Goal: Task Accomplishment & Management: Manage account settings

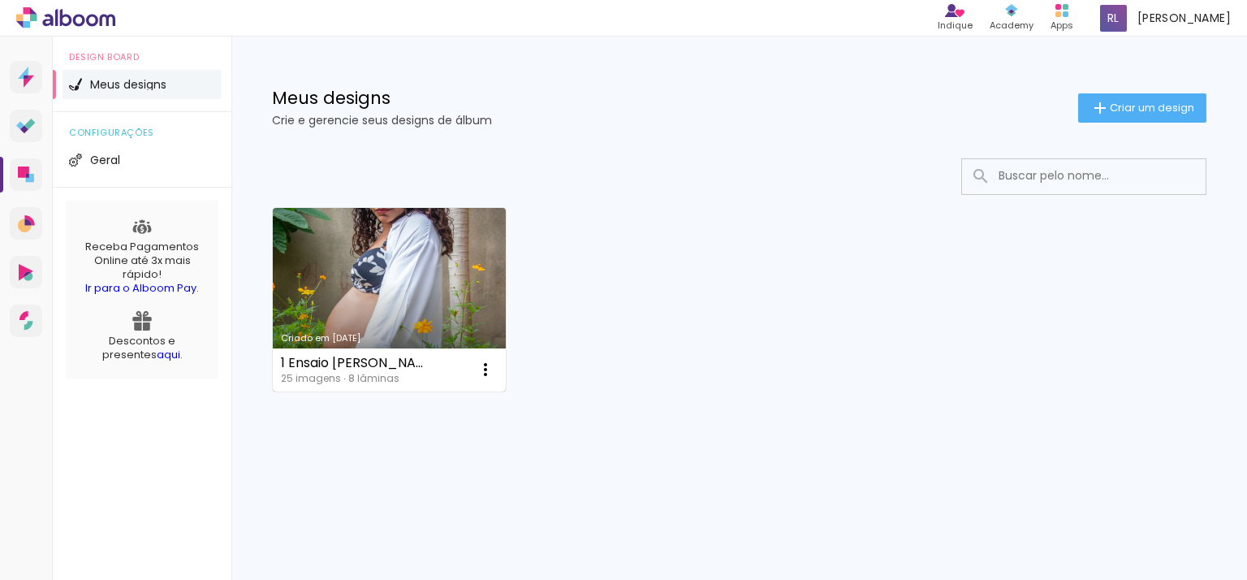
click at [419, 327] on link "Criado em [DATE]" at bounding box center [389, 299] width 233 height 183
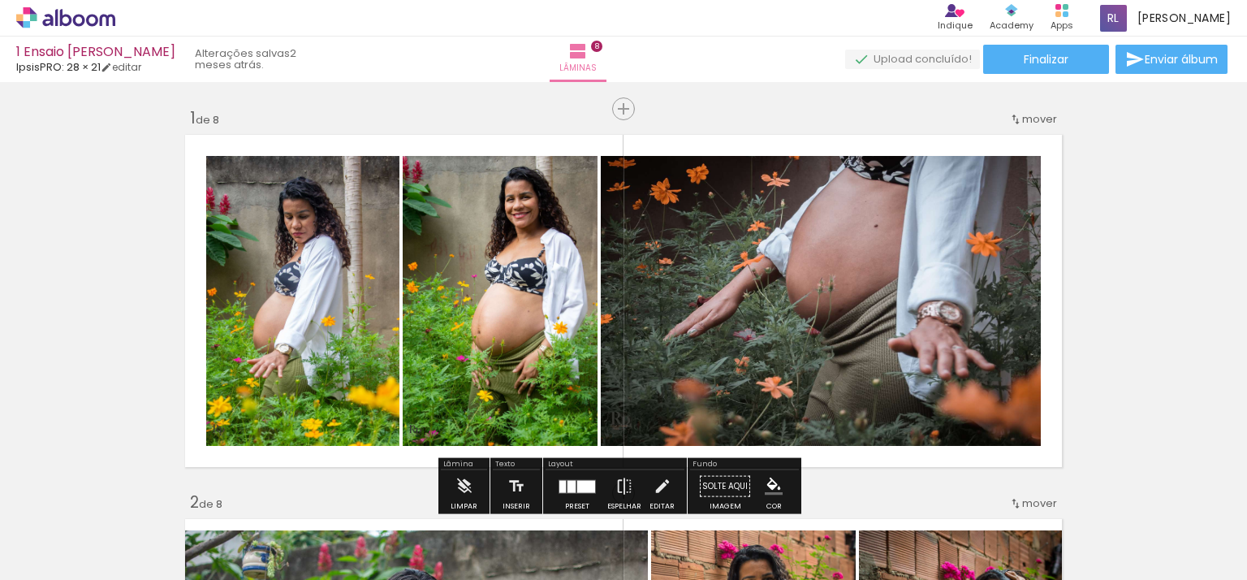
click at [544, 503] on div at bounding box center [526, 526] width 80 height 54
click at [451, 519] on div at bounding box center [435, 525] width 54 height 80
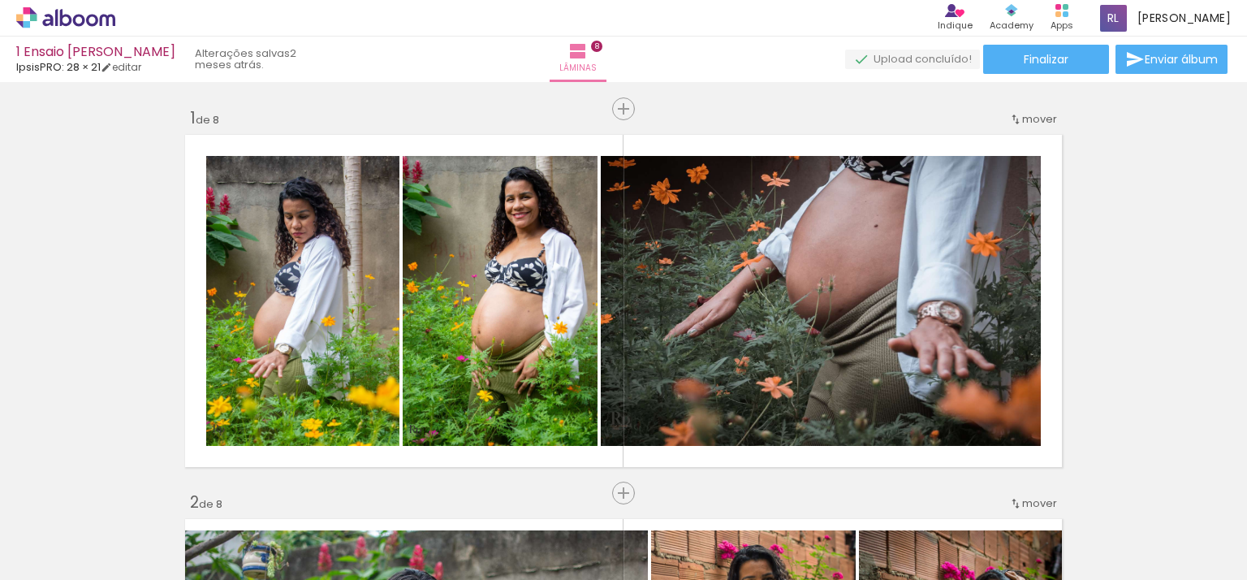
click at [442, 536] on div at bounding box center [435, 525] width 54 height 80
click at [459, 522] on div at bounding box center [435, 525] width 54 height 80
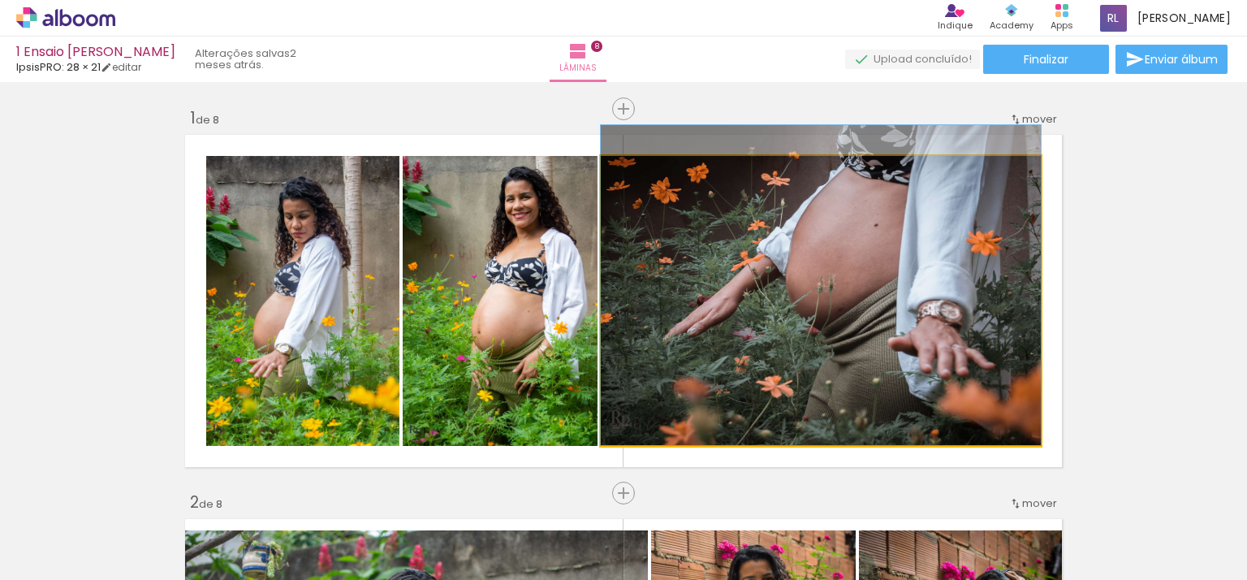
drag, startPoint x: 997, startPoint y: 306, endPoint x: 867, endPoint y: 304, distance: 129.9
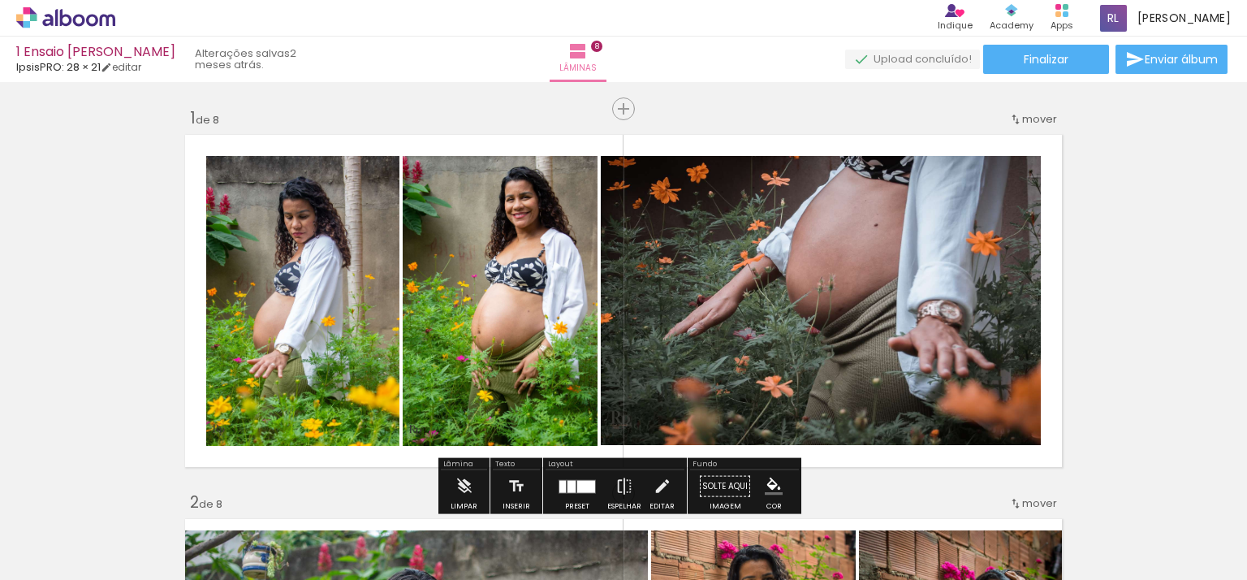
click at [562, 540] on div at bounding box center [526, 526] width 80 height 54
click at [644, 532] on div at bounding box center [617, 525] width 54 height 80
click at [735, 531] on div at bounding box center [708, 525] width 54 height 80
click at [1036, 365] on quentale-layouter at bounding box center [623, 300] width 888 height 343
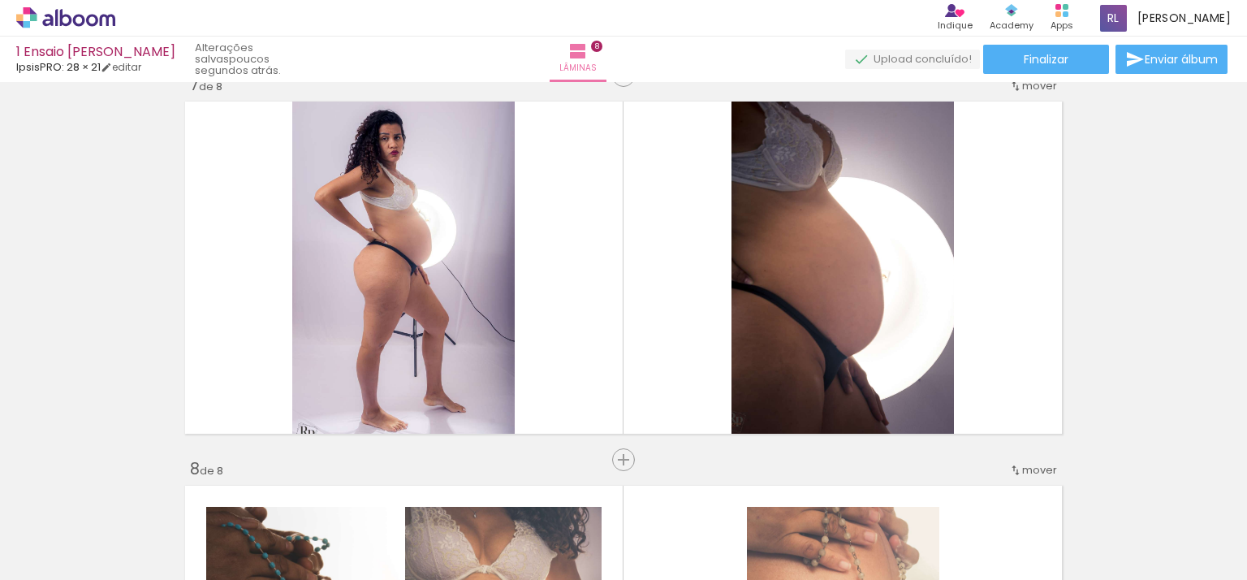
scroll to position [2436, 0]
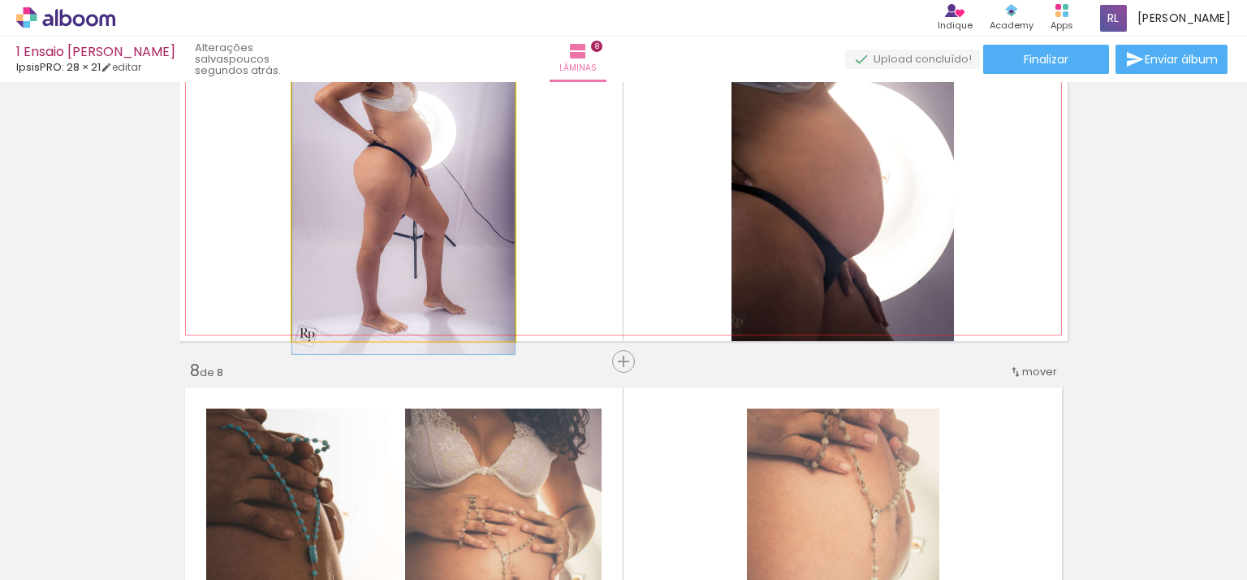
click at [473, 190] on quentale-photo at bounding box center [403, 169] width 222 height 343
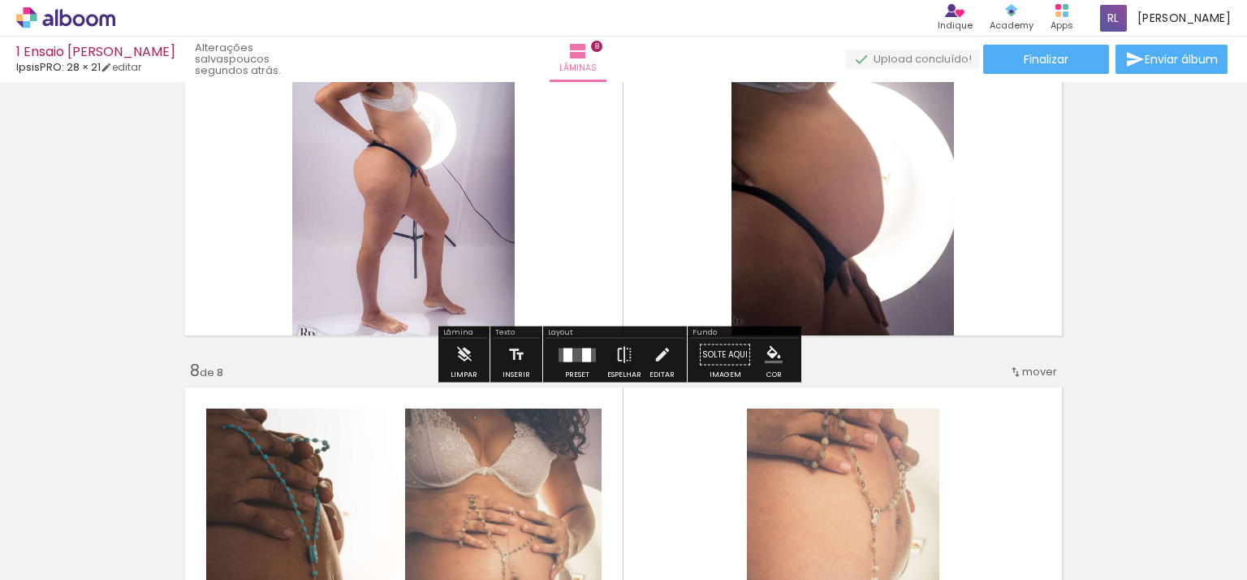
click at [429, 248] on quentale-photo at bounding box center [403, 169] width 222 height 343
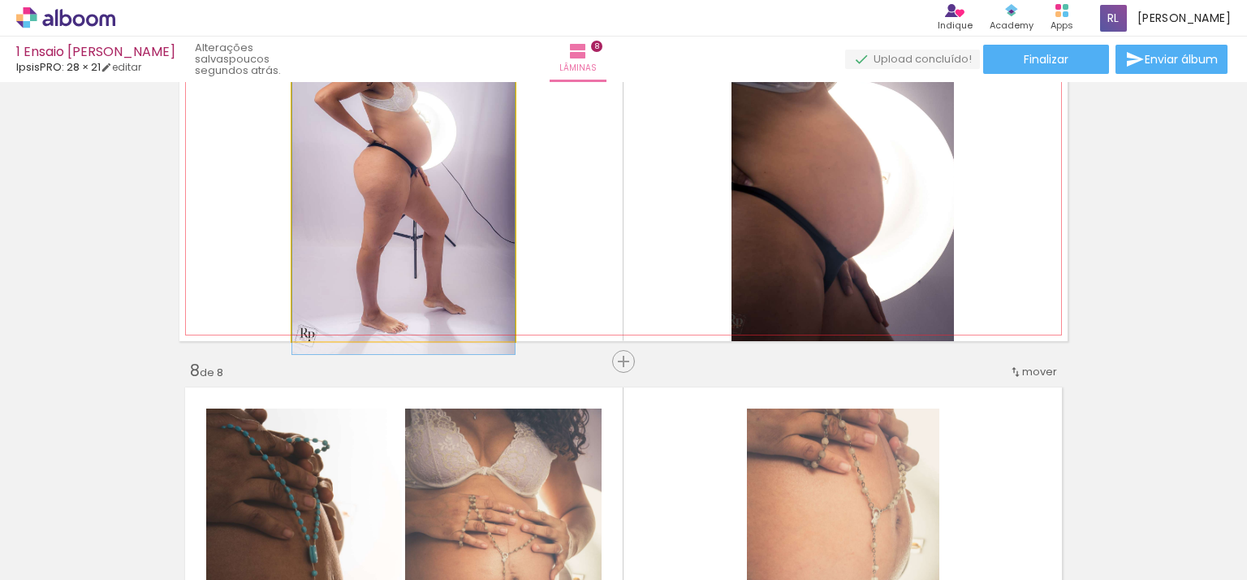
click at [409, 256] on quentale-photo at bounding box center [403, 169] width 222 height 343
click at [375, 268] on quentale-photo at bounding box center [403, 169] width 222 height 343
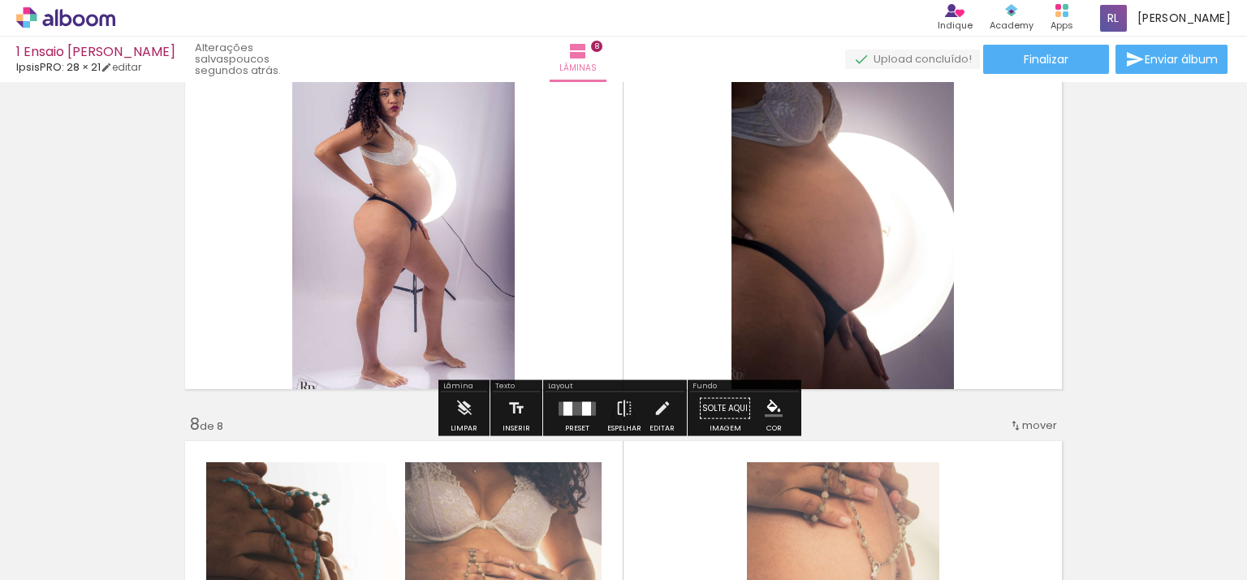
scroll to position [2354, 0]
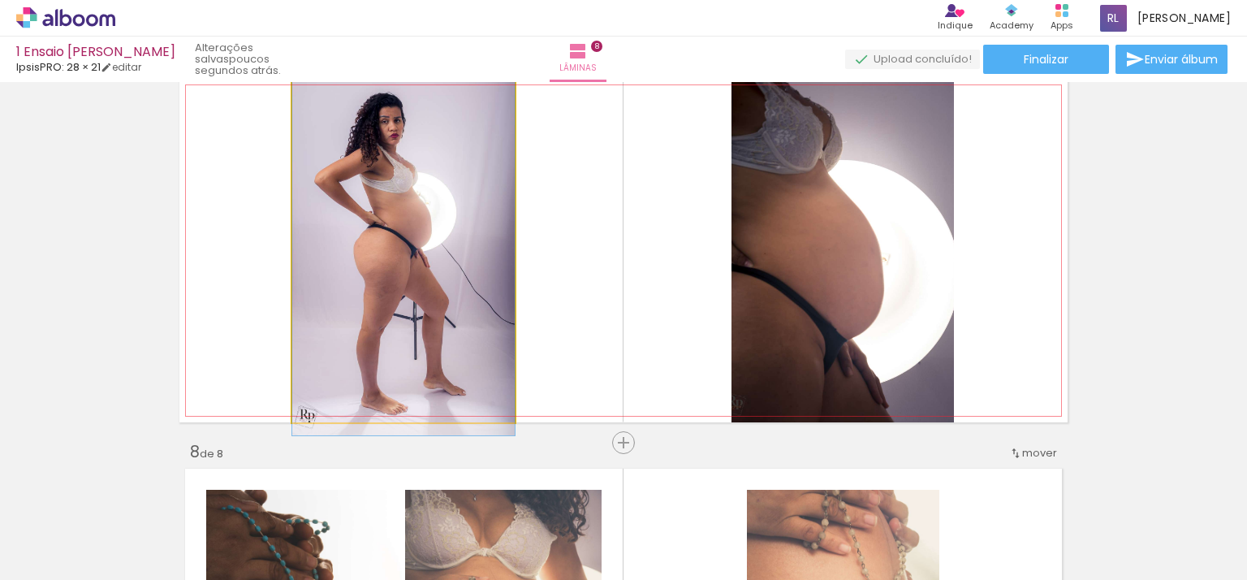
click at [415, 301] on quentale-photo at bounding box center [403, 250] width 222 height 343
drag, startPoint x: 325, startPoint y: 97, endPoint x: 293, endPoint y: 87, distance: 33.1
type paper-slider "100"
click at [297, 87] on div at bounding box center [353, 96] width 113 height 24
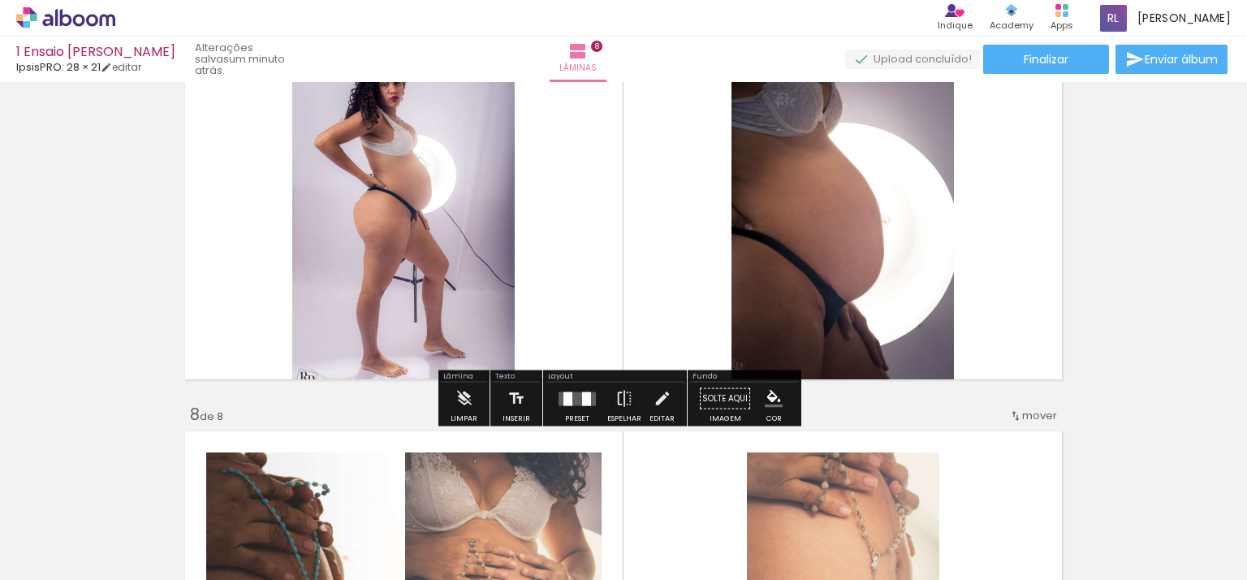
scroll to position [2393, 0]
click at [444, 227] on quentale-photo at bounding box center [403, 212] width 222 height 343
click at [582, 397] on div at bounding box center [586, 398] width 9 height 14
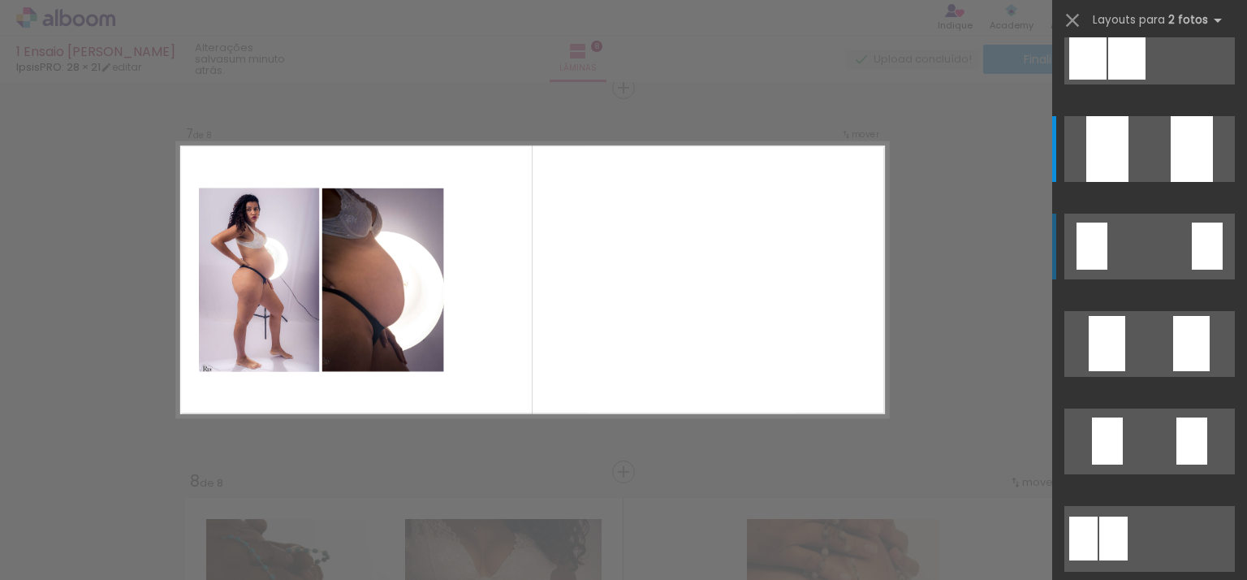
scroll to position [114, 0]
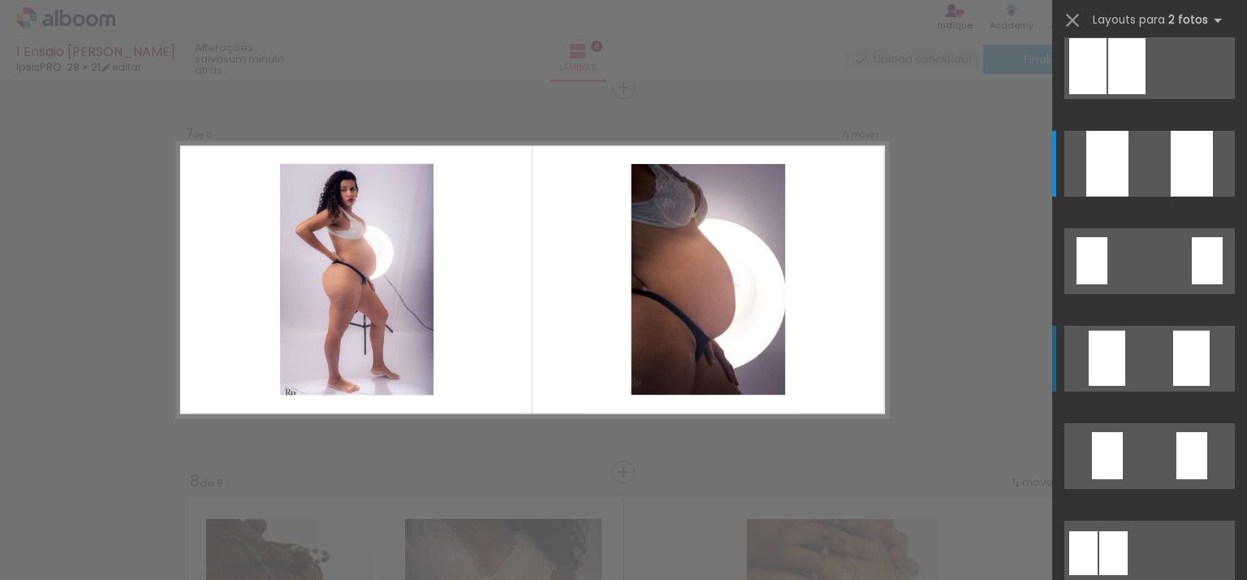
click at [1110, 337] on div at bounding box center [1107, 357] width 37 height 55
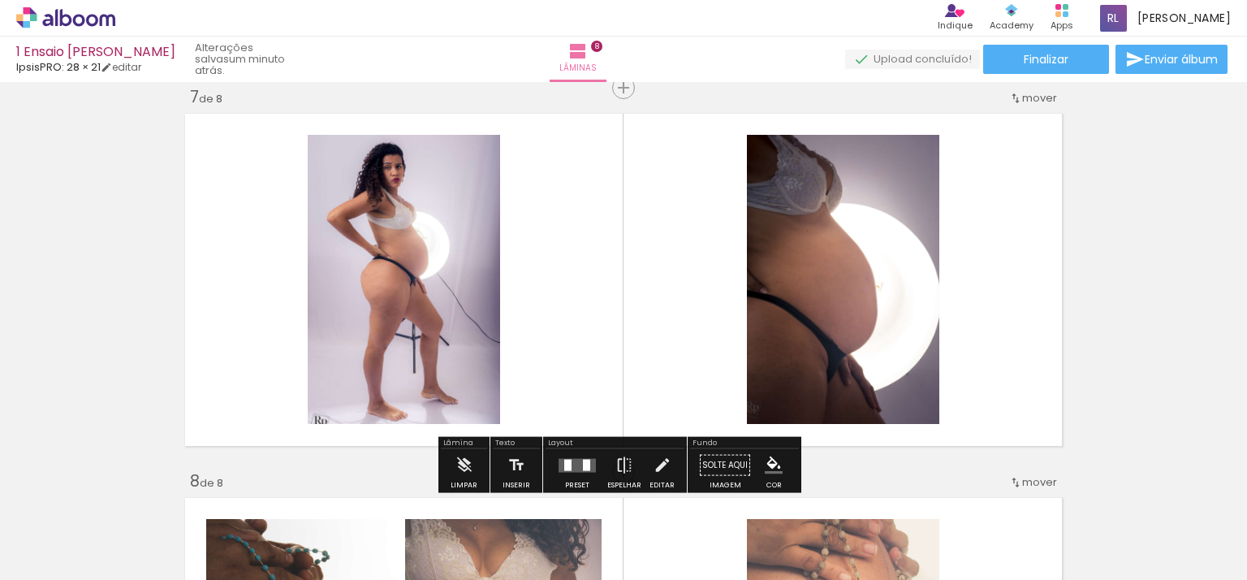
click at [370, 372] on quentale-photo at bounding box center [404, 279] width 192 height 289
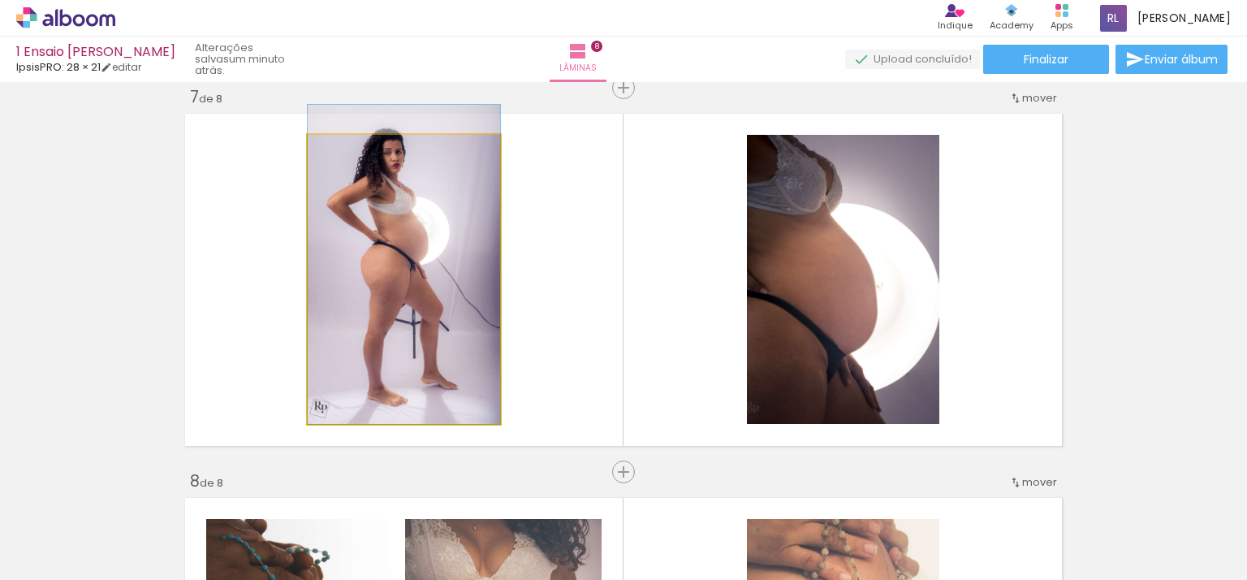
drag, startPoint x: 364, startPoint y: 408, endPoint x: 364, endPoint y: 392, distance: 15.4
drag, startPoint x: 339, startPoint y: 155, endPoint x: 315, endPoint y: 158, distance: 24.5
click at [315, 158] on div at bounding box center [369, 152] width 113 height 24
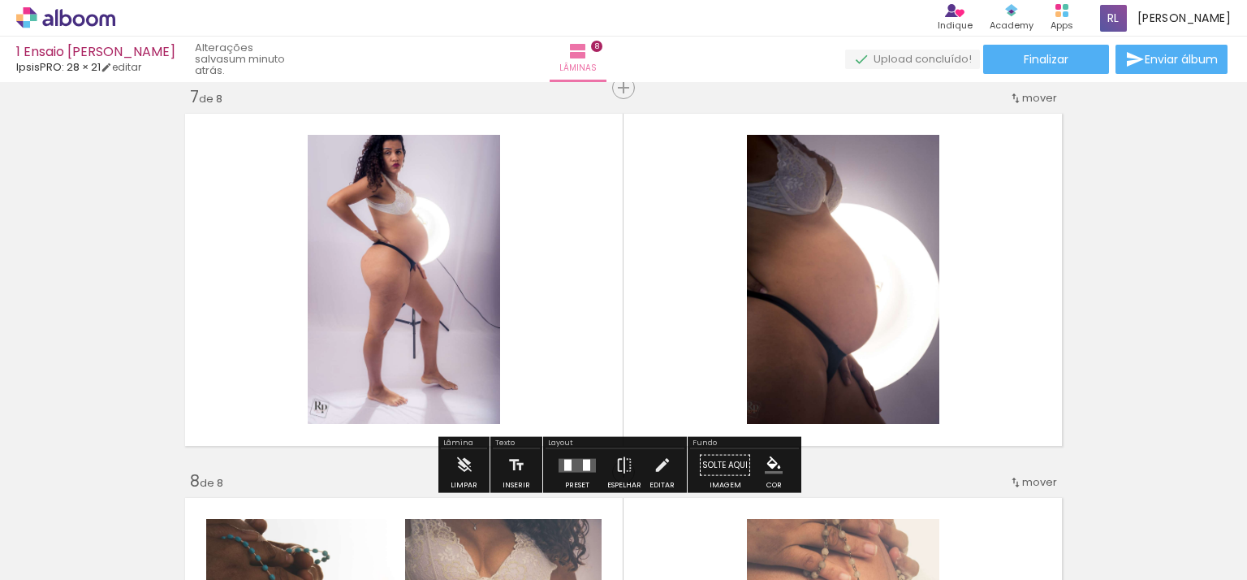
click at [588, 209] on quentale-layouter at bounding box center [623, 279] width 888 height 343
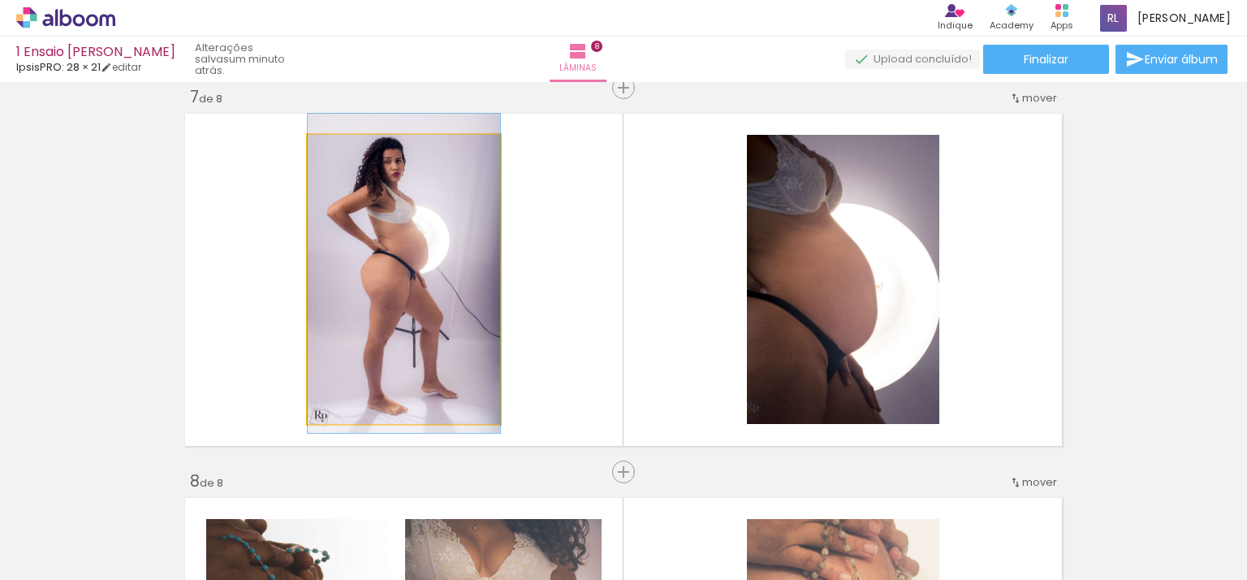
drag, startPoint x: 377, startPoint y: 231, endPoint x: 376, endPoint y: 240, distance: 9.0
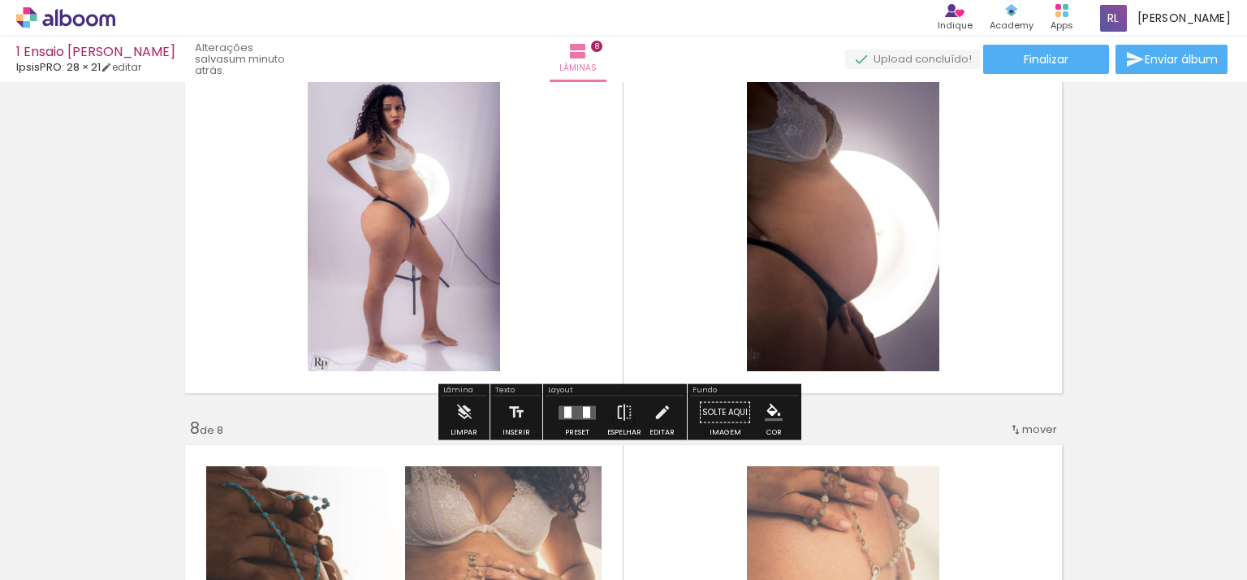
scroll to position [2406, 0]
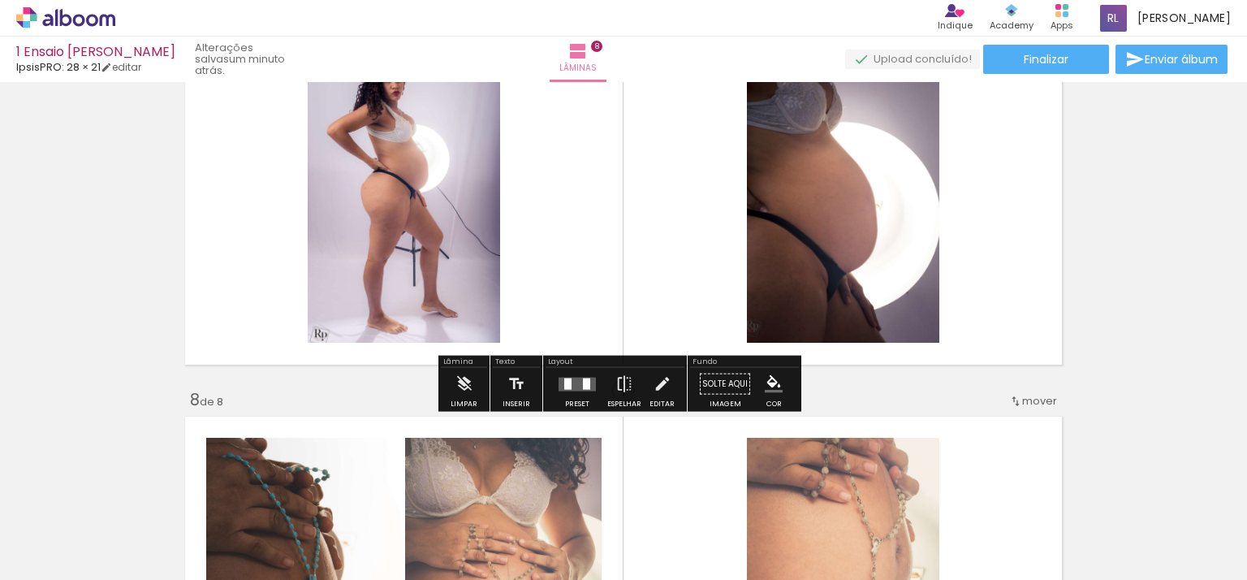
click at [605, 251] on quentale-layouter at bounding box center [623, 198] width 888 height 343
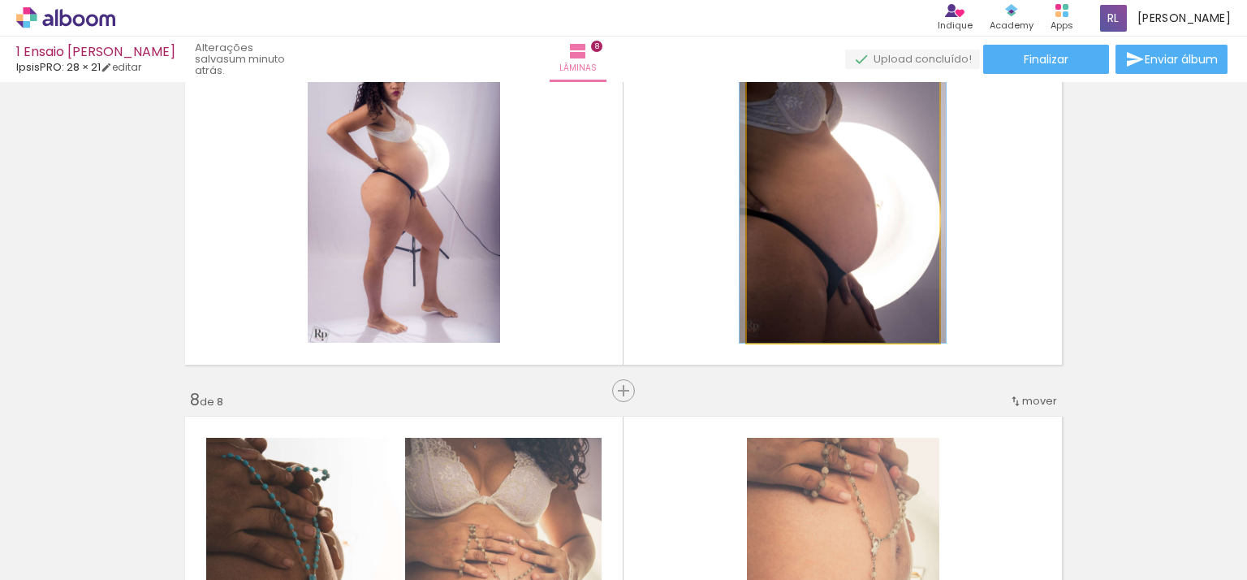
click at [808, 274] on quentale-photo at bounding box center [843, 198] width 192 height 289
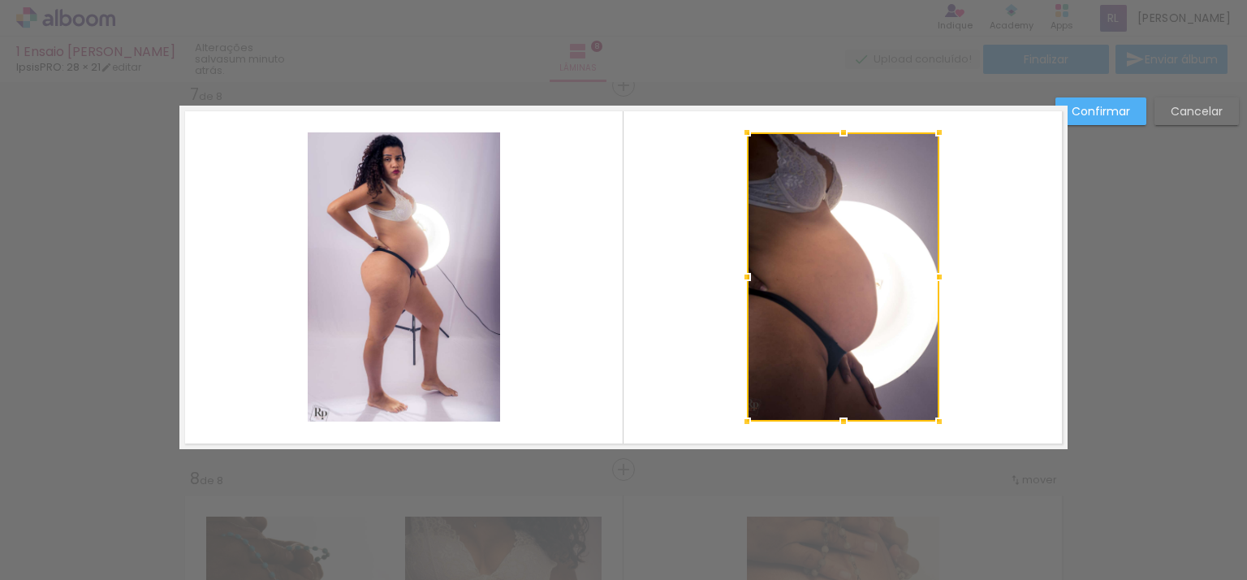
scroll to position [2325, 0]
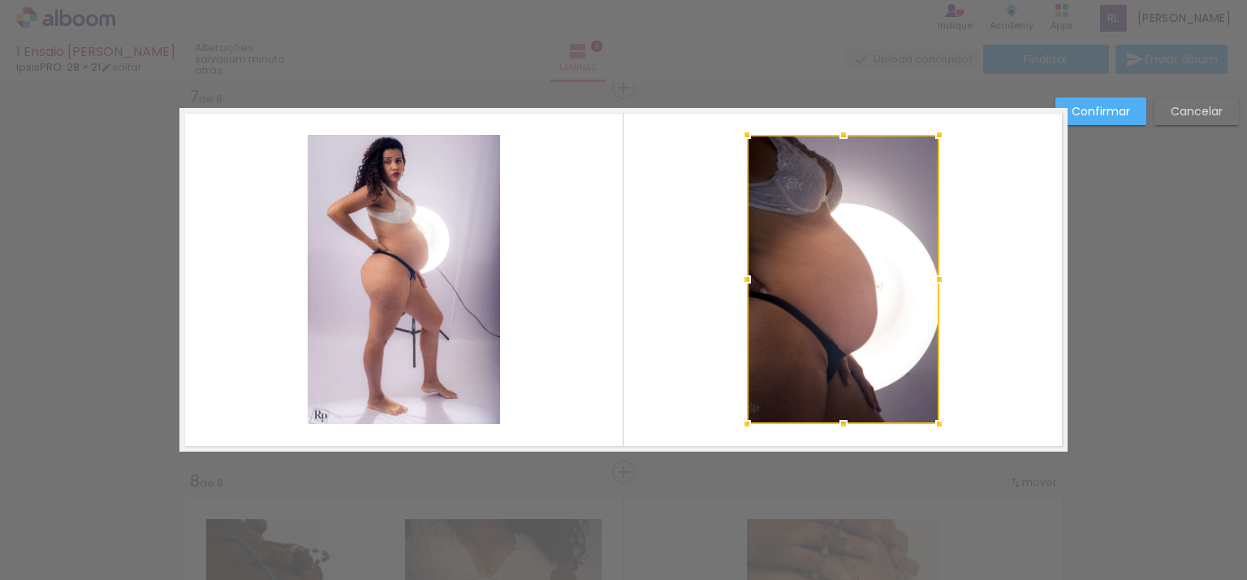
click at [389, 282] on quentale-photo at bounding box center [404, 279] width 192 height 289
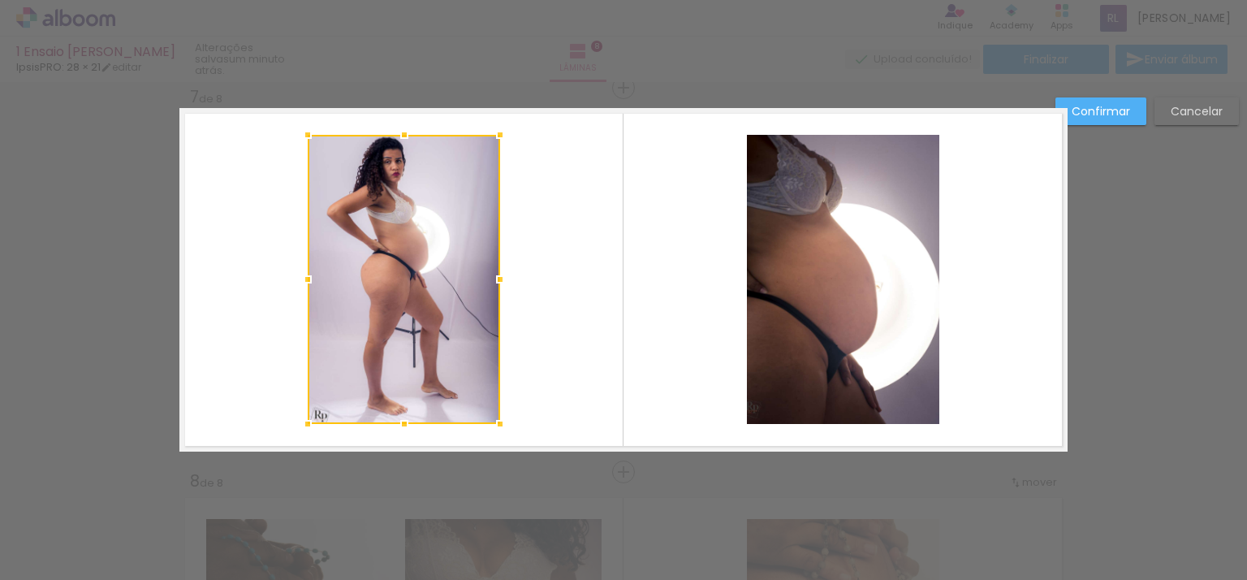
click at [389, 282] on div at bounding box center [404, 279] width 192 height 289
drag, startPoint x: 301, startPoint y: 425, endPoint x: 296, endPoint y: 432, distance: 8.6
click at [296, 432] on div at bounding box center [307, 424] width 32 height 32
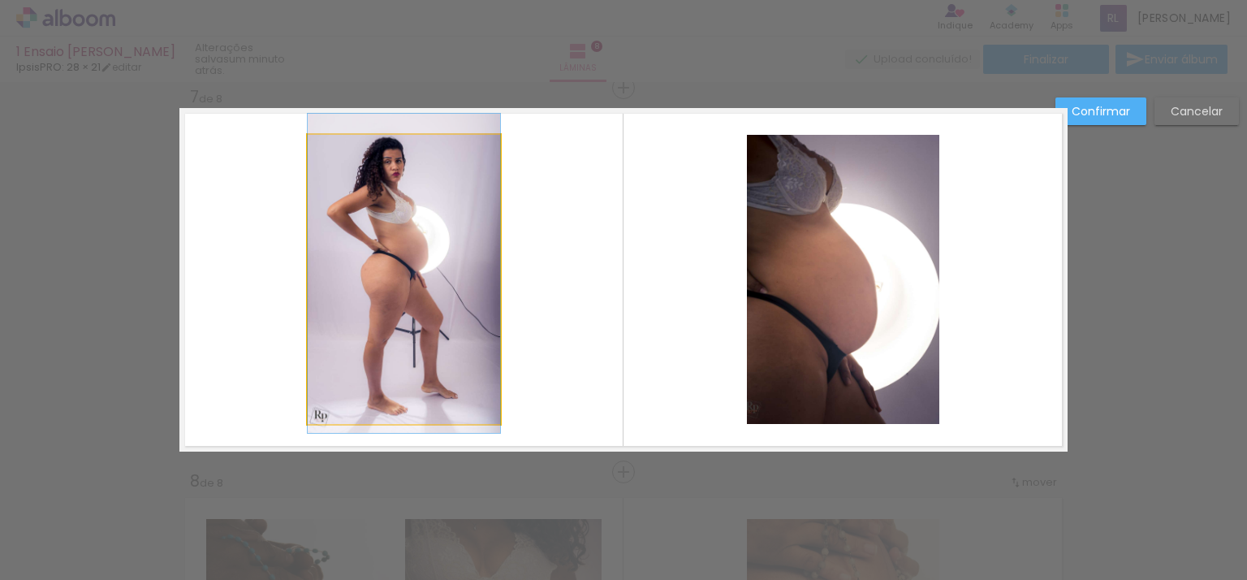
click at [412, 404] on quentale-photo at bounding box center [404, 279] width 192 height 289
click at [412, 404] on div at bounding box center [404, 279] width 192 height 289
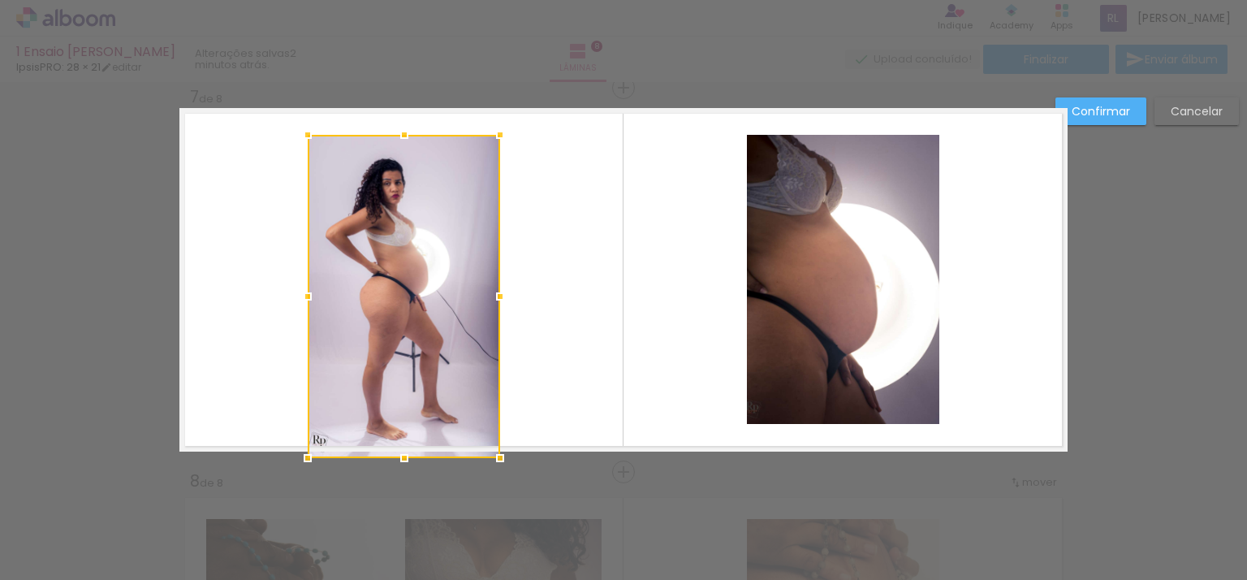
drag, startPoint x: 393, startPoint y: 424, endPoint x: 395, endPoint y: 447, distance: 22.8
click at [395, 447] on div at bounding box center [404, 458] width 32 height 32
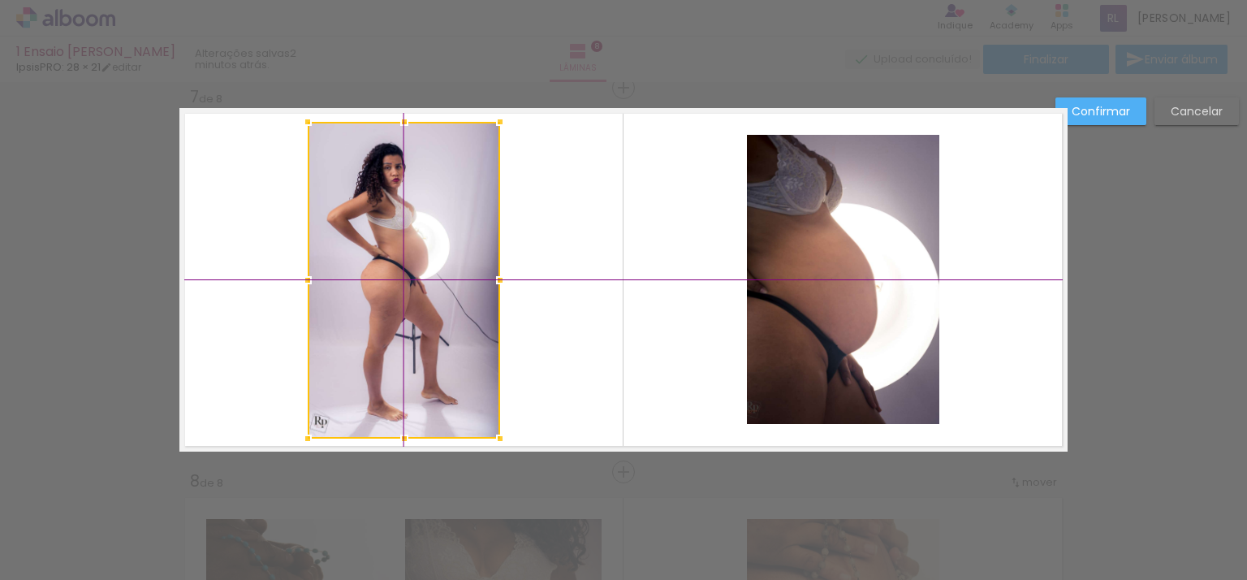
drag, startPoint x: 426, startPoint y: 379, endPoint x: 425, endPoint y: 366, distance: 13.0
click at [425, 366] on div at bounding box center [404, 280] width 192 height 317
click at [857, 343] on quentale-photo at bounding box center [843, 279] width 192 height 289
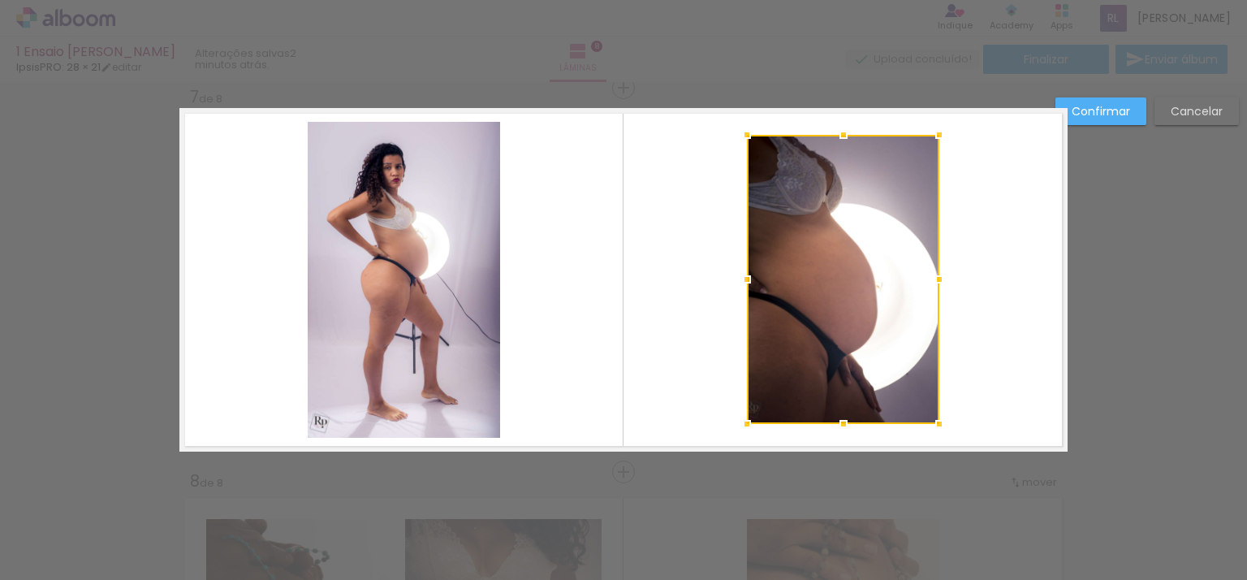
click at [857, 343] on div at bounding box center [843, 279] width 192 height 289
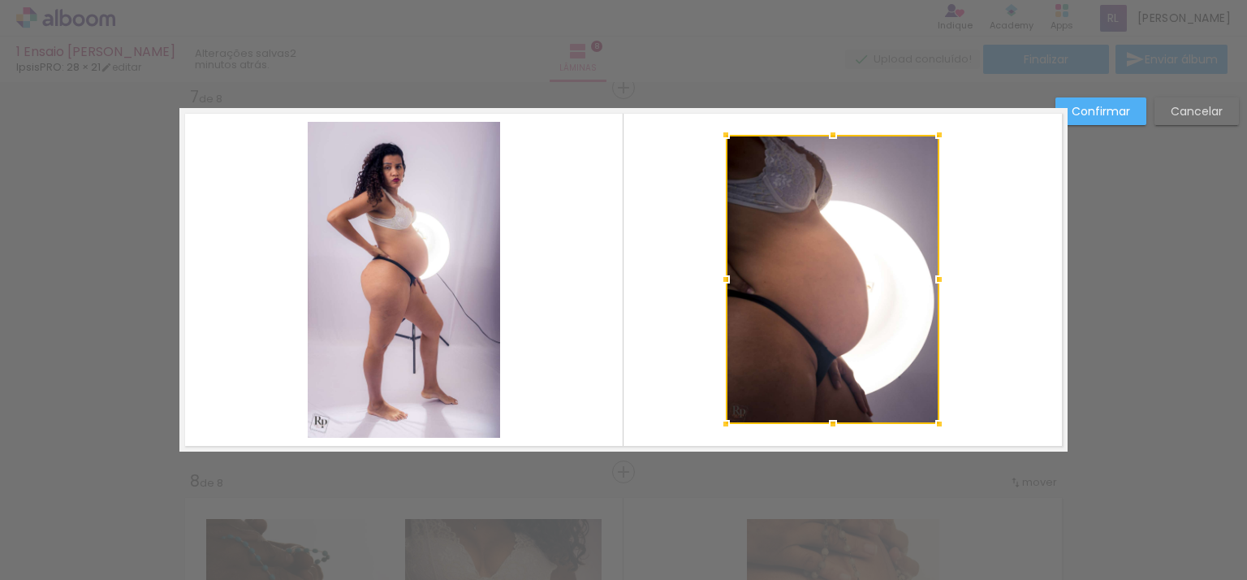
drag, startPoint x: 744, startPoint y: 273, endPoint x: 723, endPoint y: 278, distance: 21.1
click at [723, 278] on div at bounding box center [726, 279] width 32 height 32
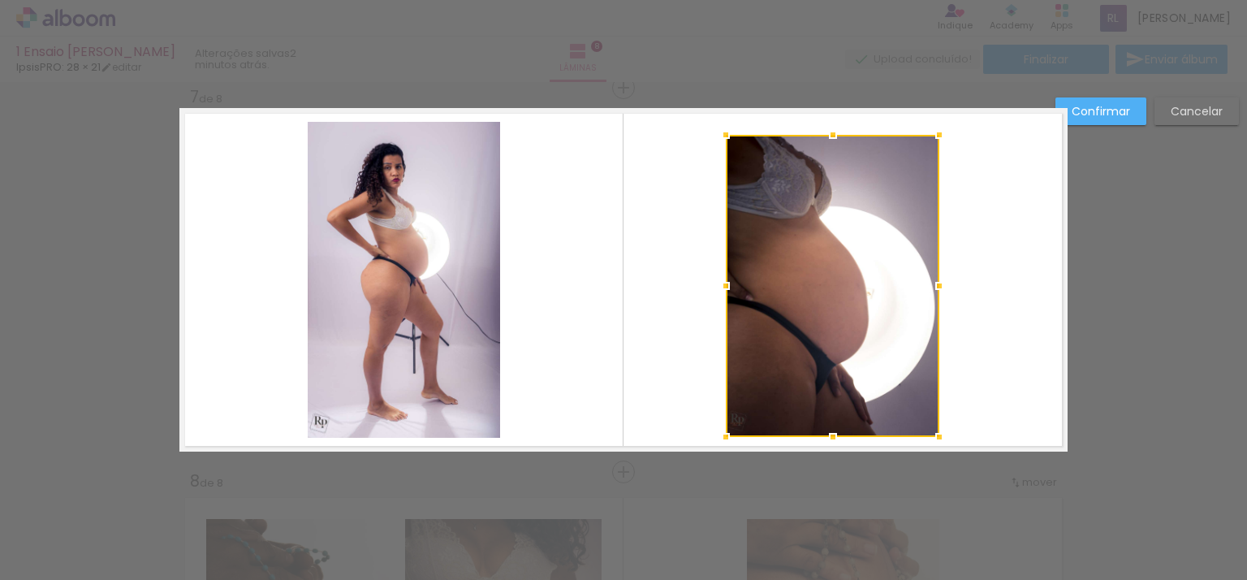
drag, startPoint x: 828, startPoint y: 427, endPoint x: 828, endPoint y: 440, distance: 13.0
click at [828, 440] on div at bounding box center [833, 437] width 32 height 32
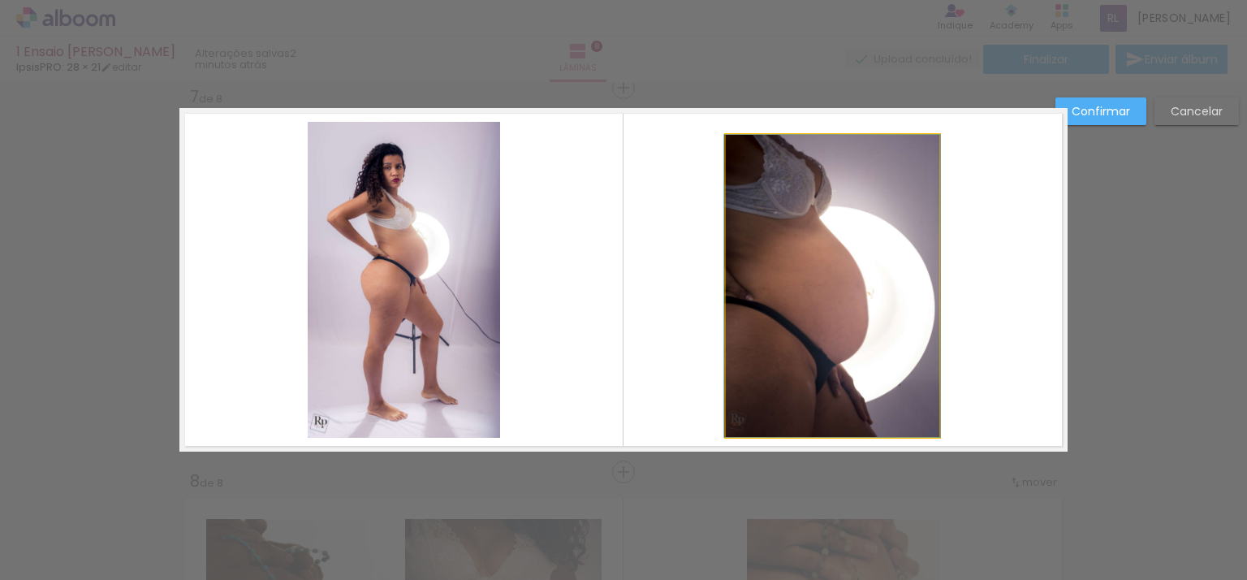
click at [906, 283] on quentale-photo at bounding box center [833, 286] width 214 height 302
click at [906, 283] on div at bounding box center [833, 286] width 214 height 302
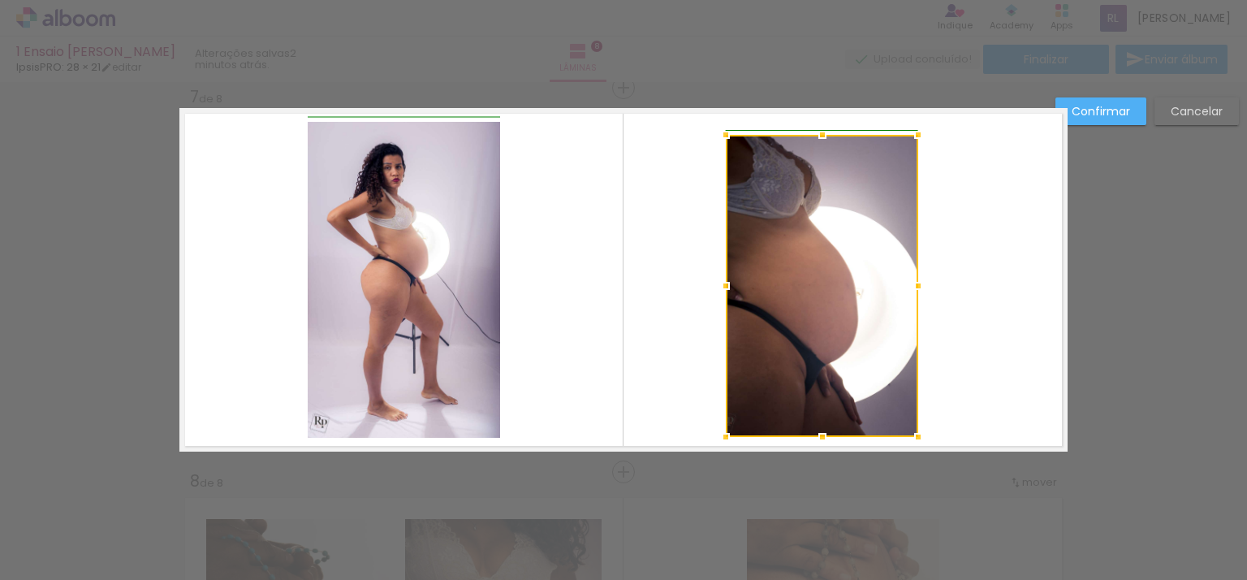
drag, startPoint x: 935, startPoint y: 286, endPoint x: 909, endPoint y: 297, distance: 29.1
click at [909, 297] on div at bounding box center [918, 286] width 32 height 32
click at [848, 297] on div at bounding box center [822, 286] width 192 height 302
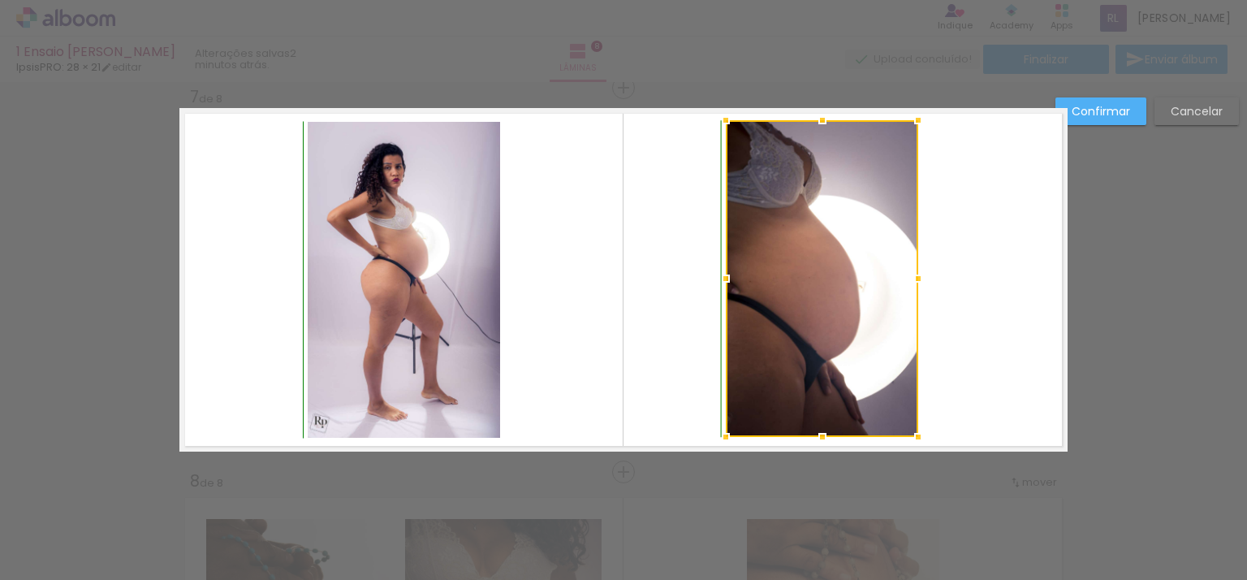
drag, startPoint x: 809, startPoint y: 137, endPoint x: 809, endPoint y: 122, distance: 15.4
click at [809, 122] on div at bounding box center [822, 120] width 32 height 32
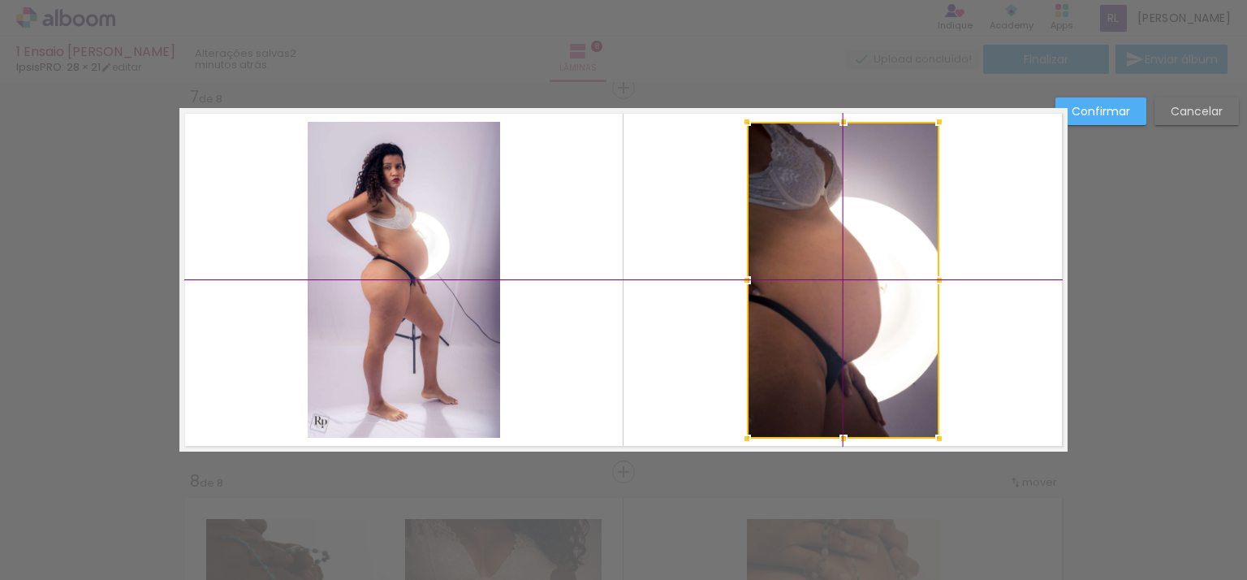
drag, startPoint x: 778, startPoint y: 223, endPoint x: 792, endPoint y: 221, distance: 14.8
click at [792, 221] on div at bounding box center [843, 280] width 192 height 317
click at [976, 227] on quentale-layouter at bounding box center [623, 279] width 888 height 343
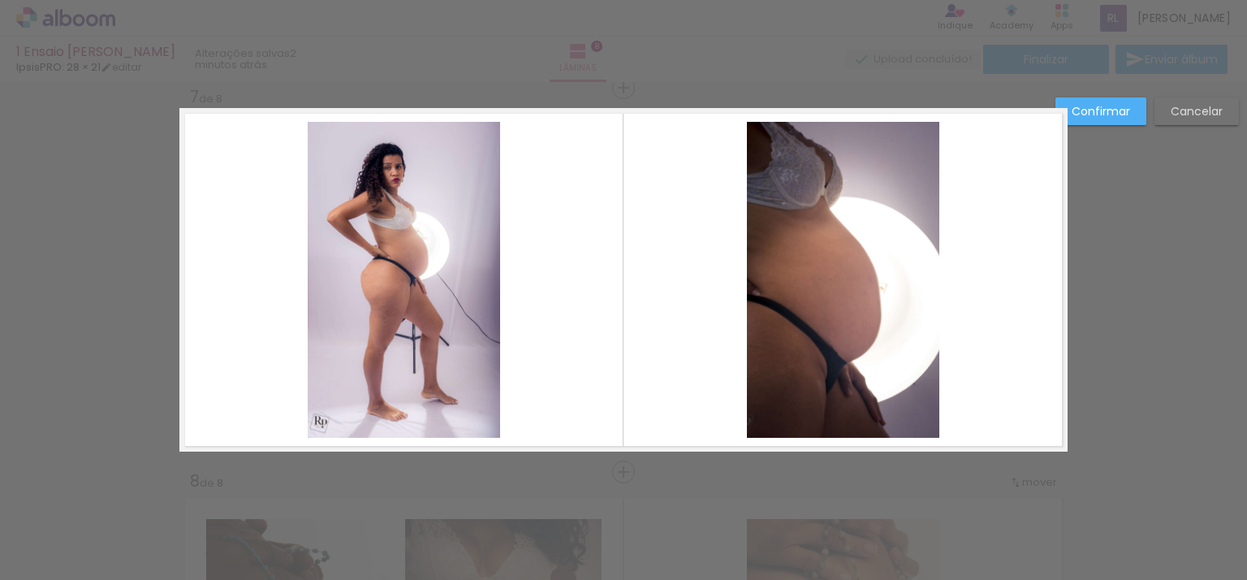
click at [875, 262] on quentale-photo at bounding box center [843, 280] width 192 height 317
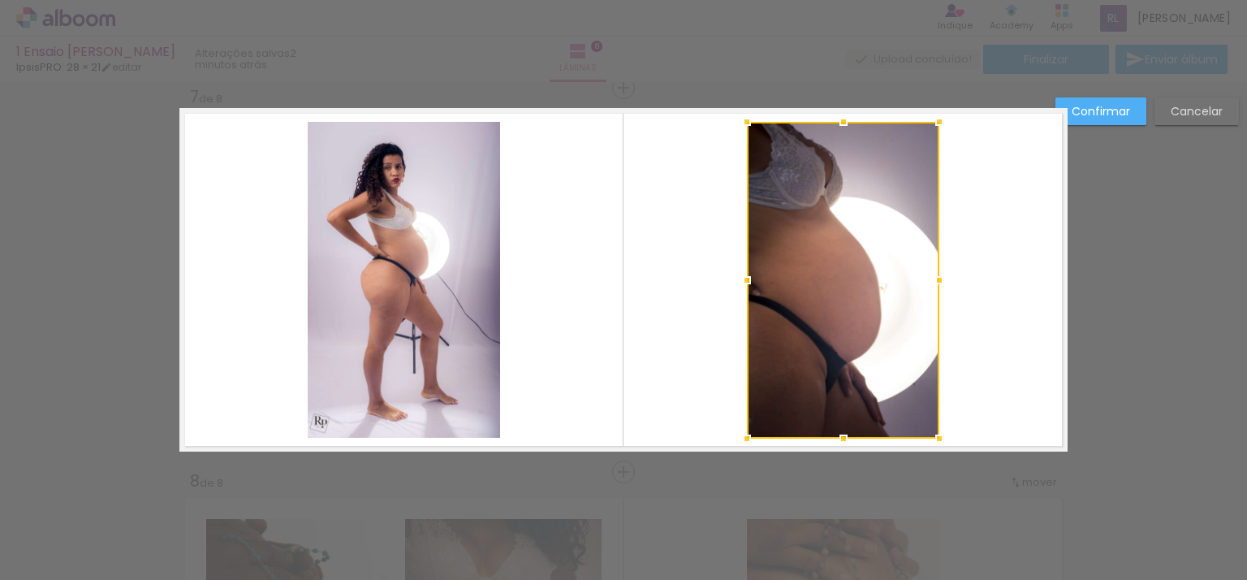
click at [875, 262] on div at bounding box center [843, 280] width 192 height 317
click at [851, 301] on div at bounding box center [843, 280] width 192 height 317
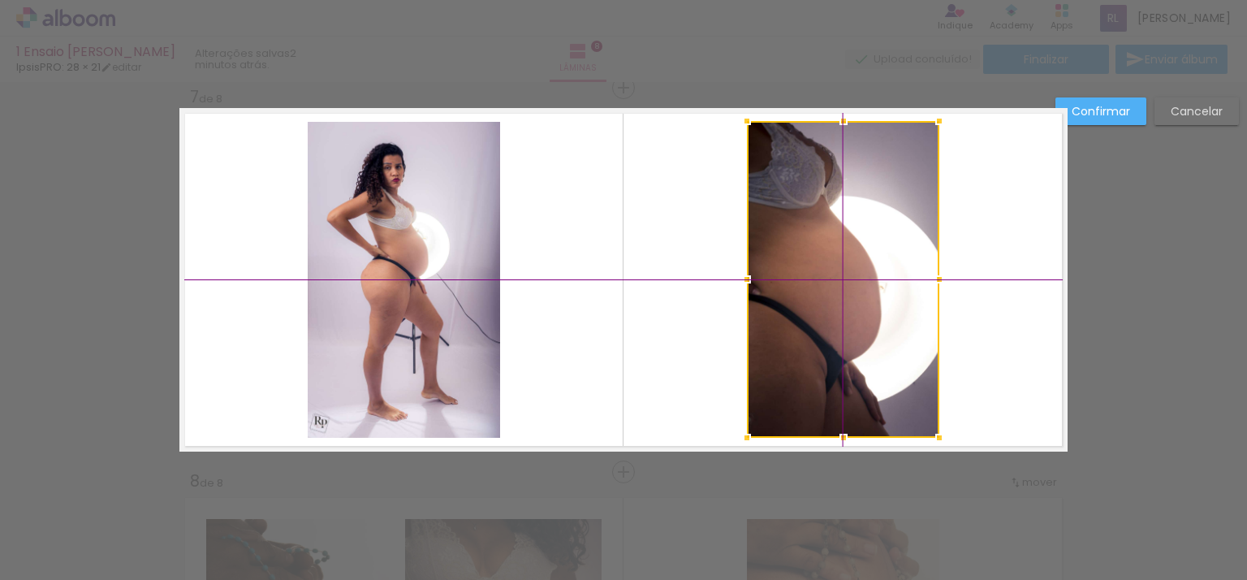
click at [839, 303] on div at bounding box center [843, 279] width 192 height 317
click at [1136, 104] on paper-button "Confirmar" at bounding box center [1100, 111] width 91 height 28
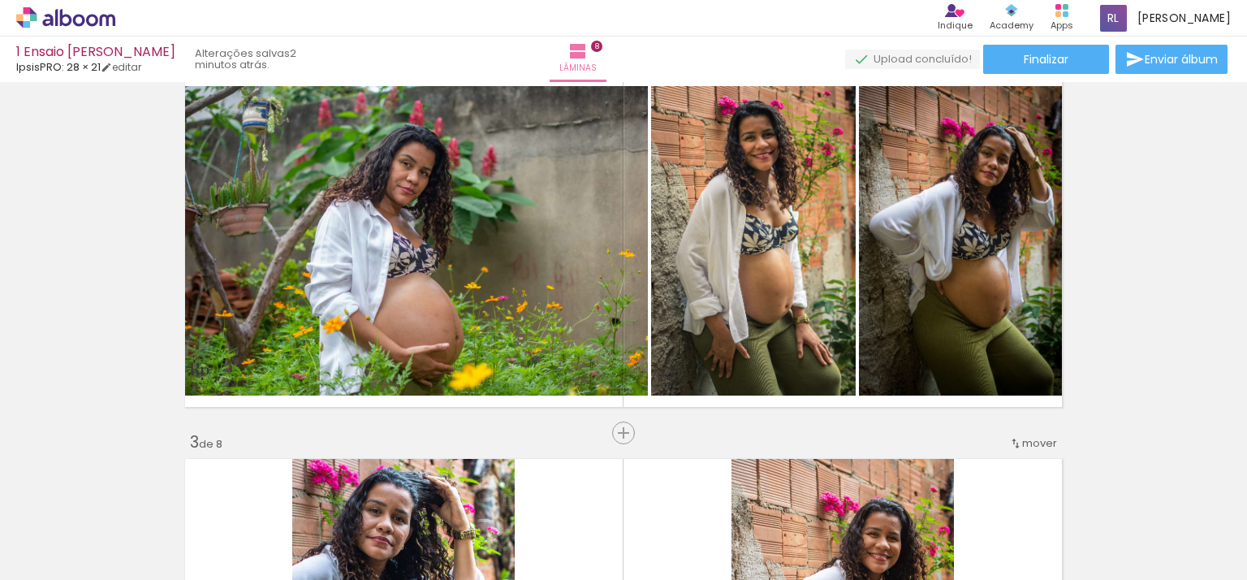
scroll to position [0, 0]
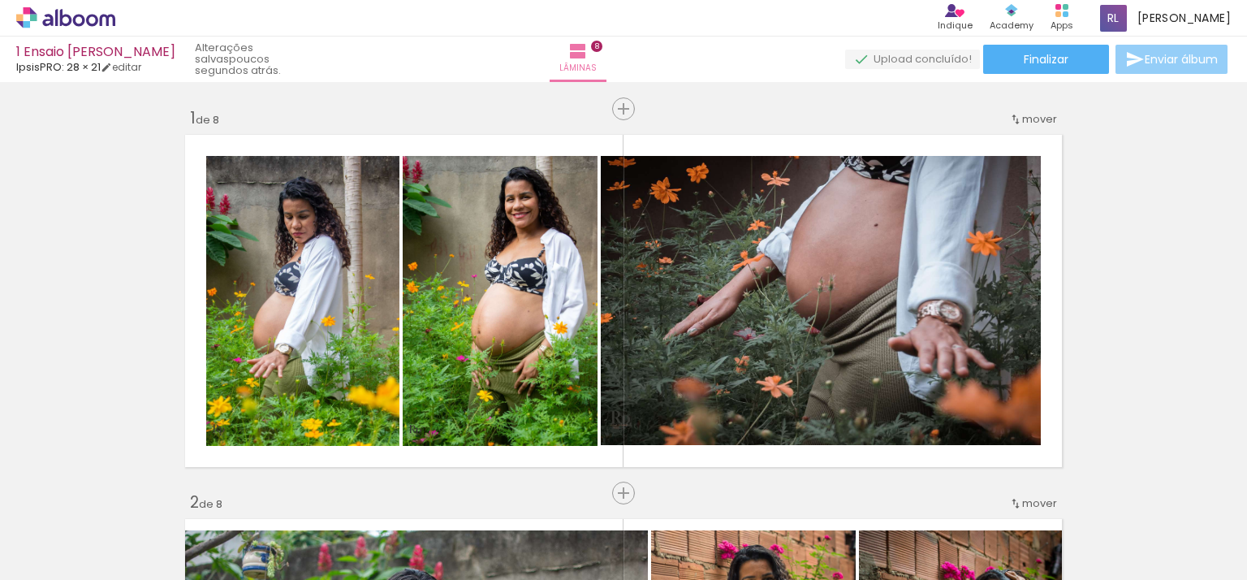
click at [1201, 64] on span "Enviar álbum" at bounding box center [1181, 59] width 73 height 11
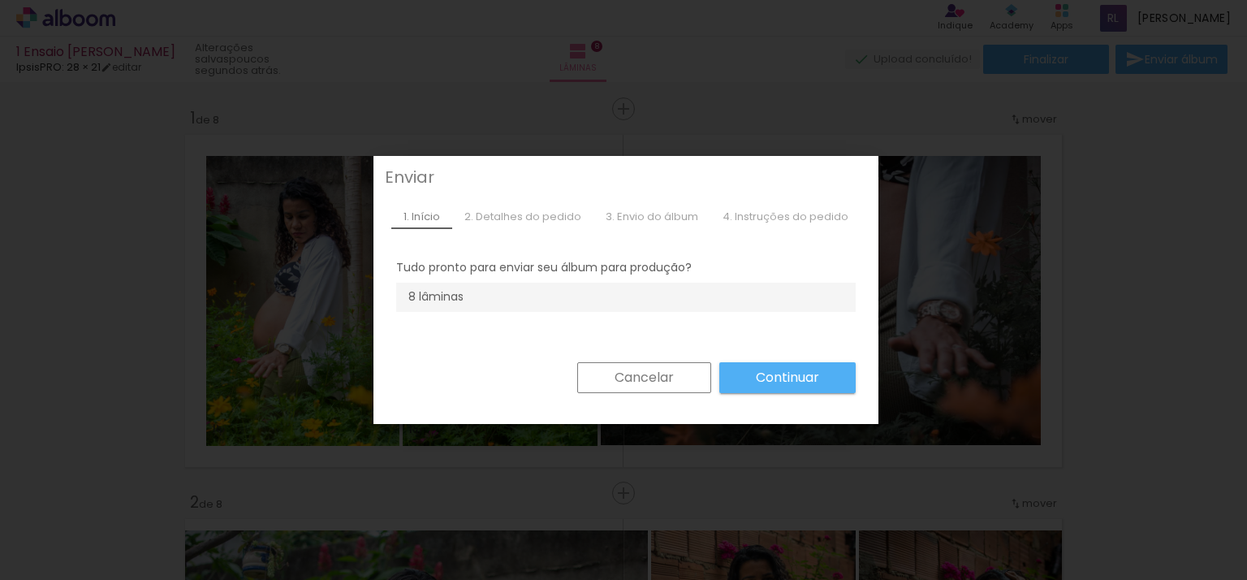
click at [544, 312] on li "8 lâminas" at bounding box center [626, 297] width 460 height 29
click at [533, 312] on li "8 lâminas" at bounding box center [626, 297] width 460 height 29
click at [518, 214] on div "2. Detalhes do pedido" at bounding box center [522, 217] width 141 height 24
click at [0, 0] on slot "Cancelar" at bounding box center [0, 0] width 0 height 0
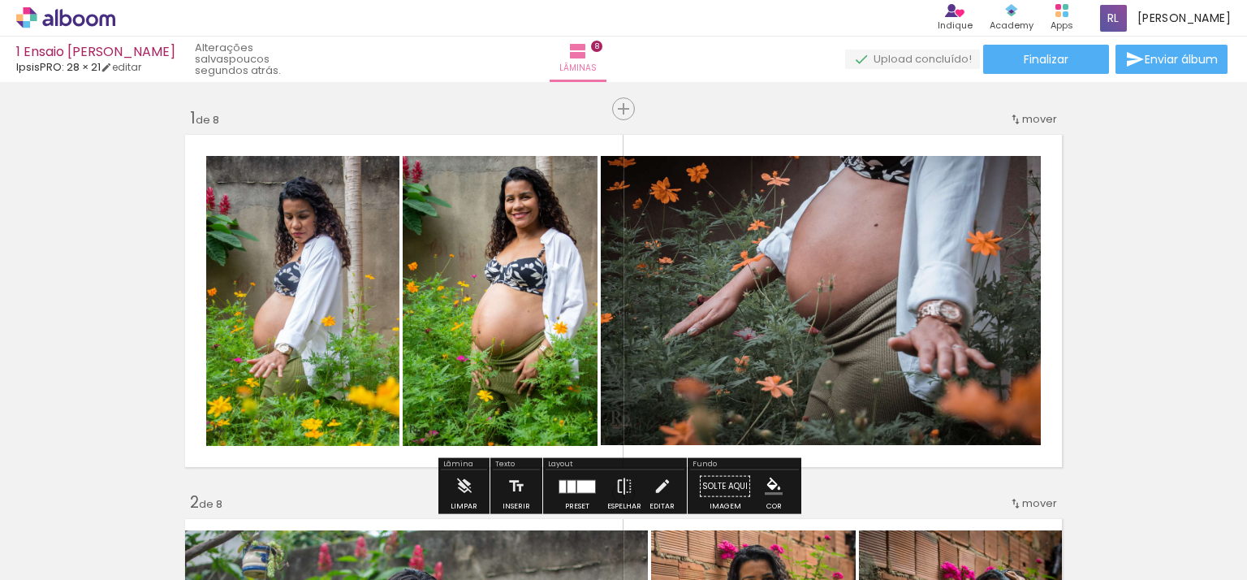
click at [52, 25] on icon at bounding box center [47, 20] width 11 height 12
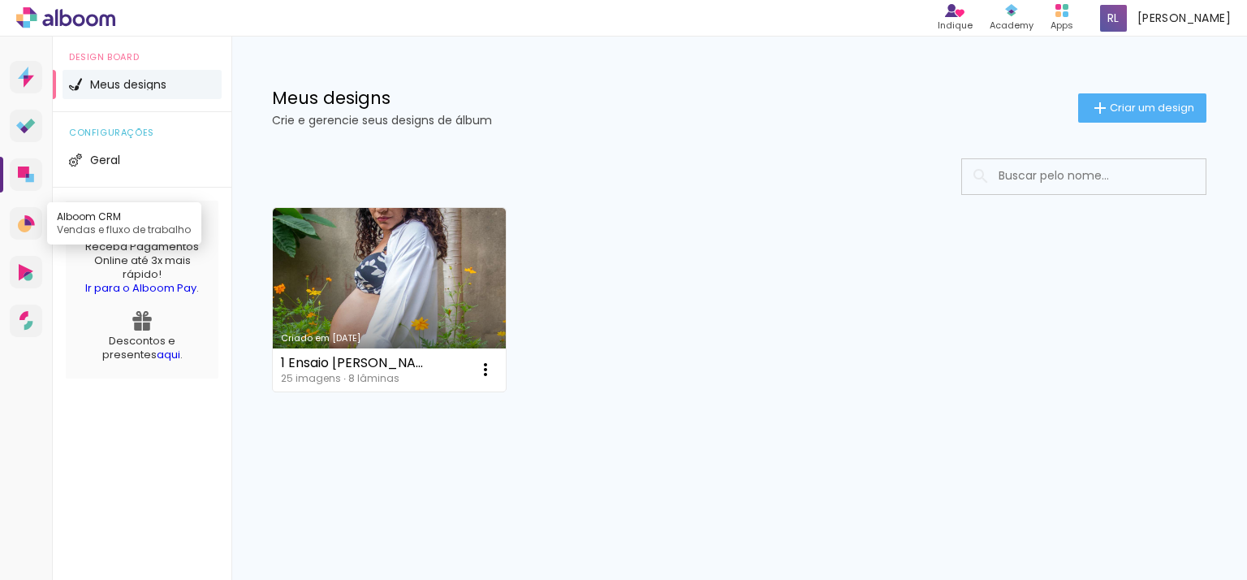
click at [25, 230] on icon at bounding box center [25, 225] width 14 height 14
